Goal: Information Seeking & Learning: Learn about a topic

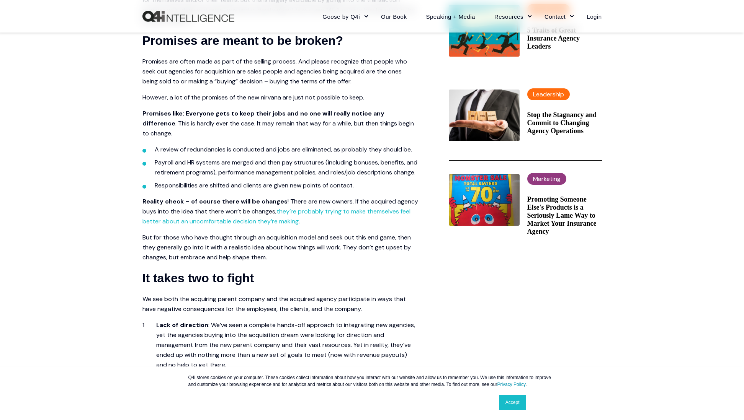
scroll to position [306, 0]
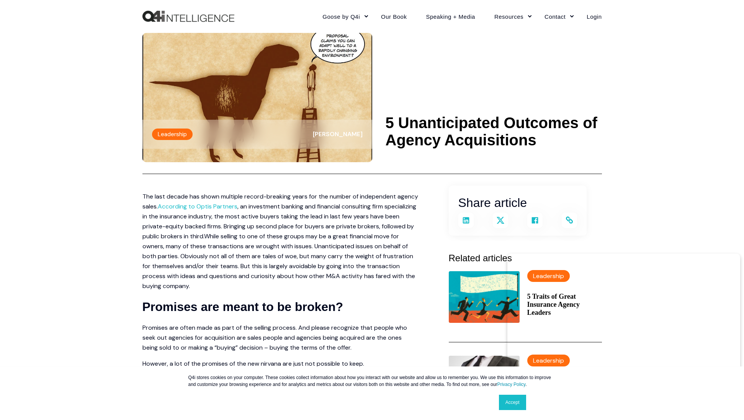
scroll to position [0, 0]
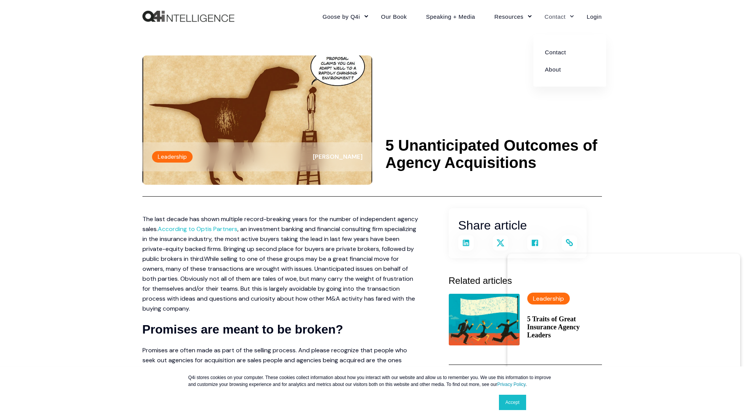
click at [573, 18] on link "Contact" at bounding box center [556, 16] width 42 height 33
click at [563, 70] on link "About" at bounding box center [569, 68] width 61 height 17
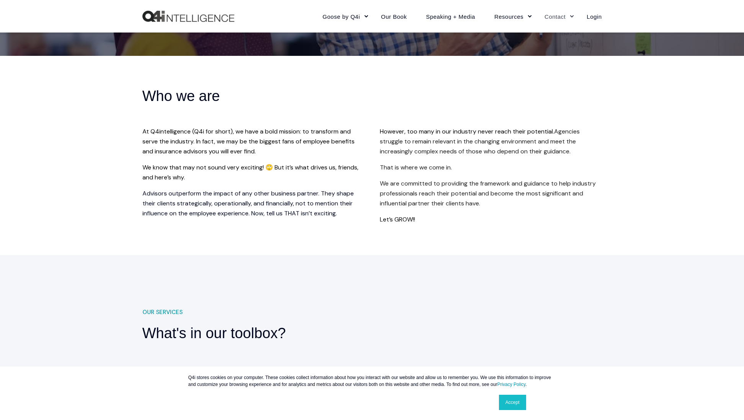
scroll to position [153, 0]
